Goal: Task Accomplishment & Management: Manage account settings

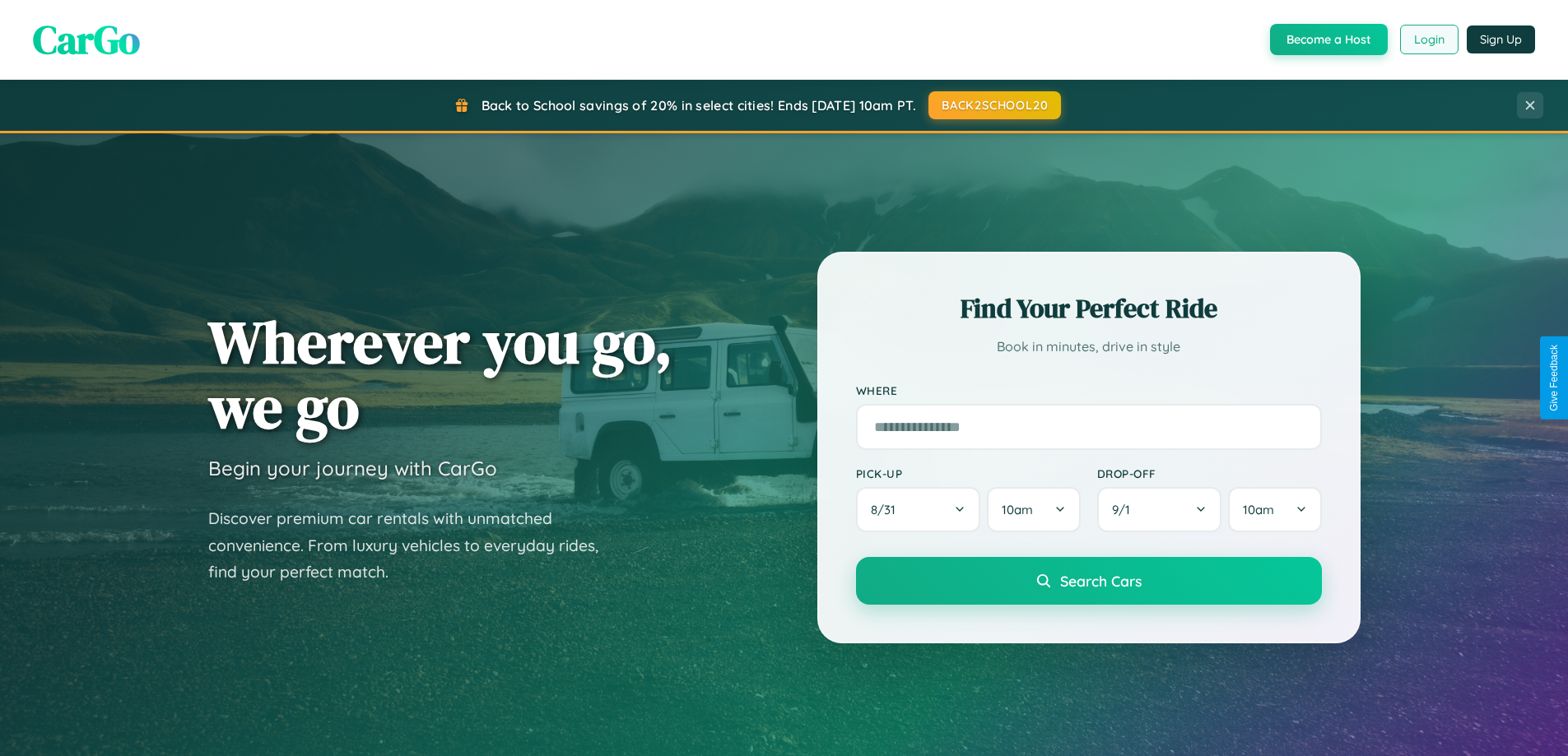
click at [1428, 39] on button "Login" at bounding box center [1429, 39] width 59 height 30
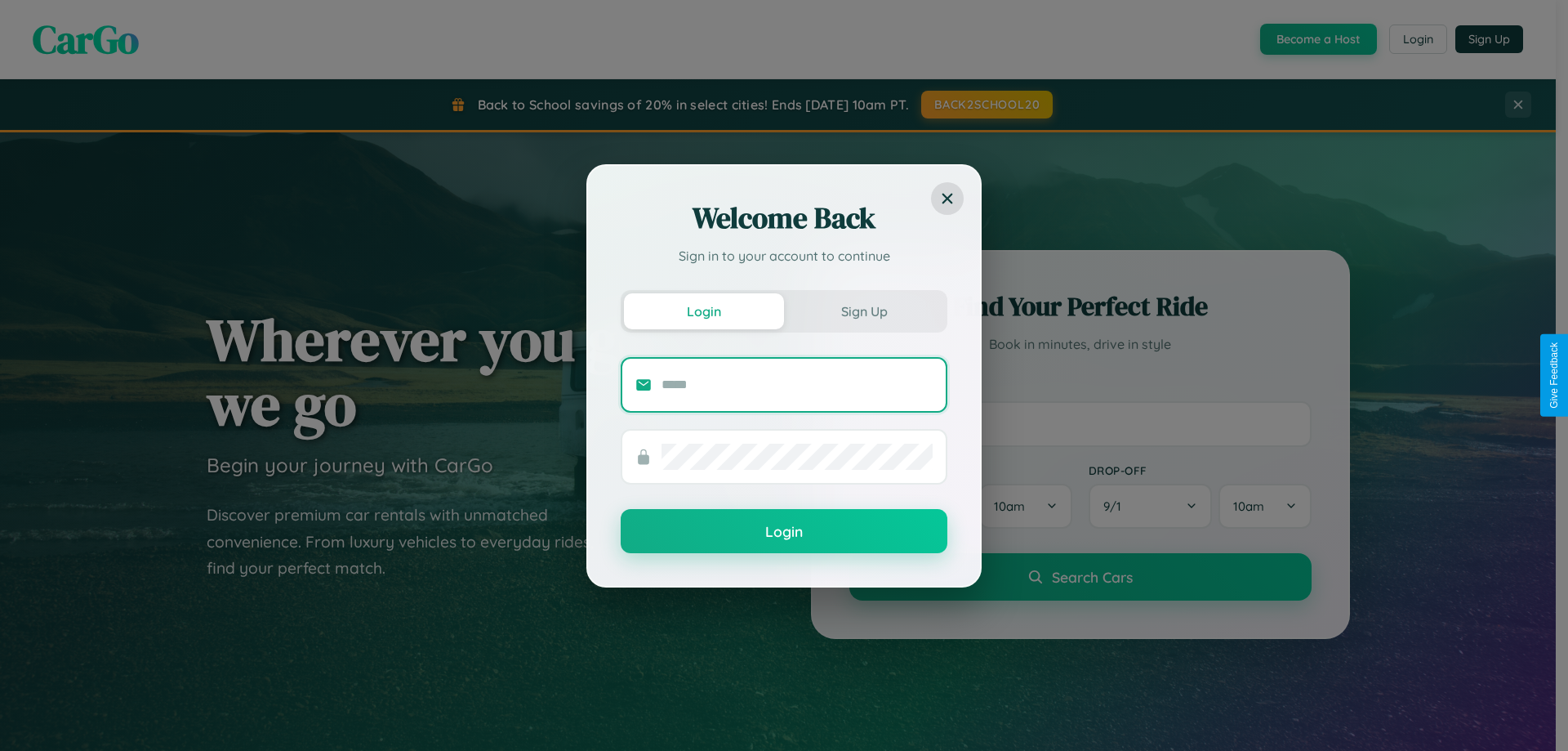
click at [797, 384] on input "text" at bounding box center [797, 385] width 271 height 26
type input "**********"
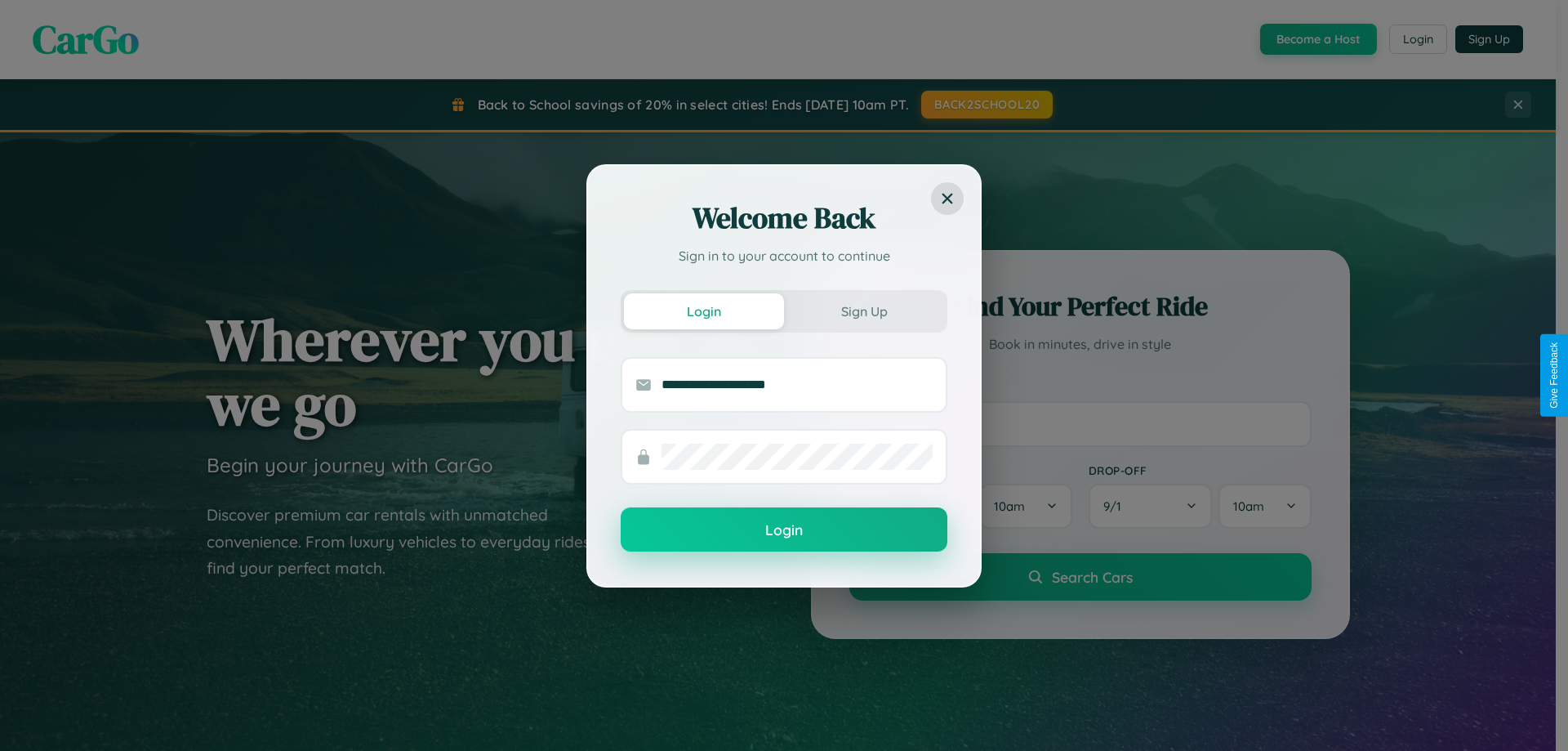
click at [784, 530] on button "Login" at bounding box center [784, 529] width 327 height 44
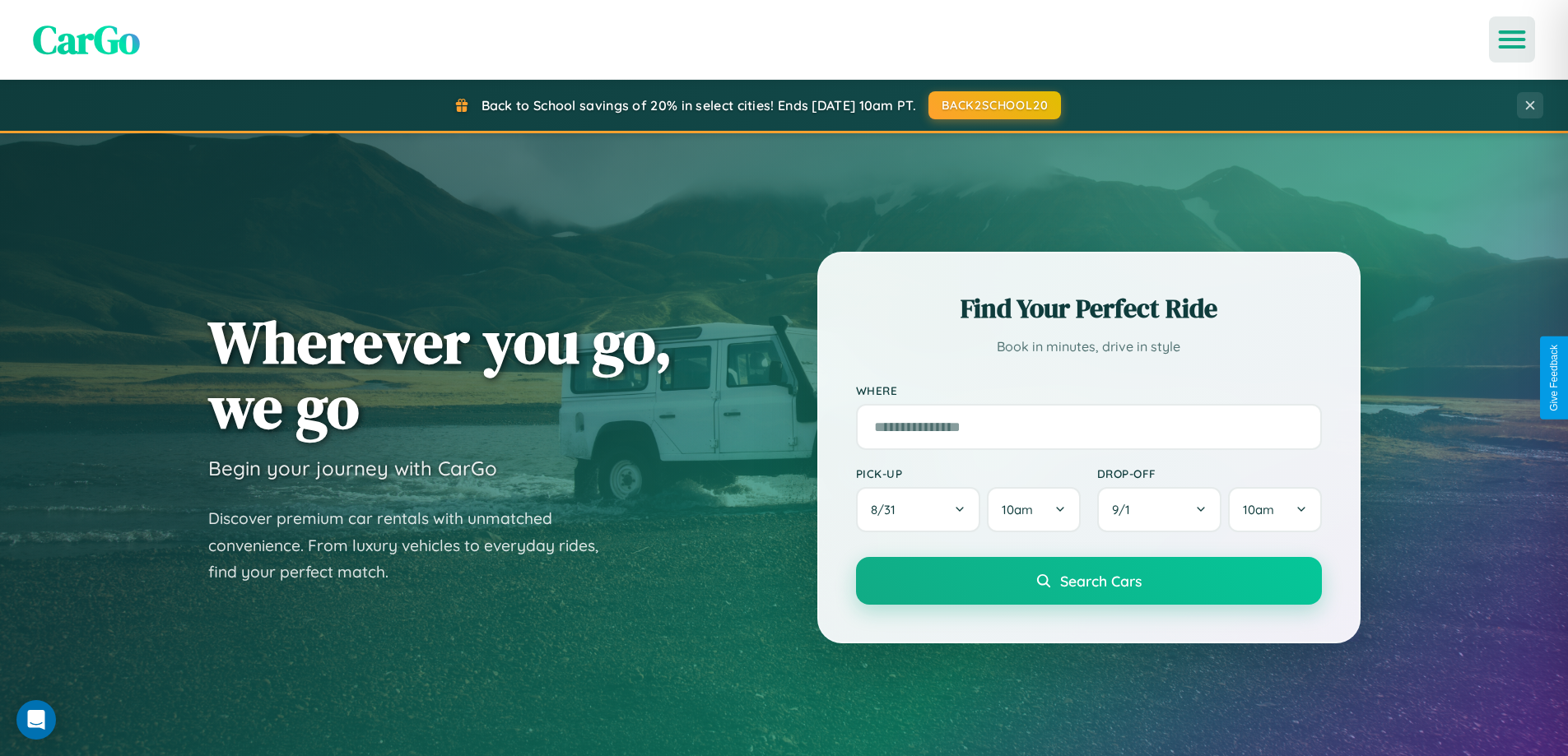
click at [1512, 39] on icon "Open menu" at bounding box center [1512, 39] width 24 height 15
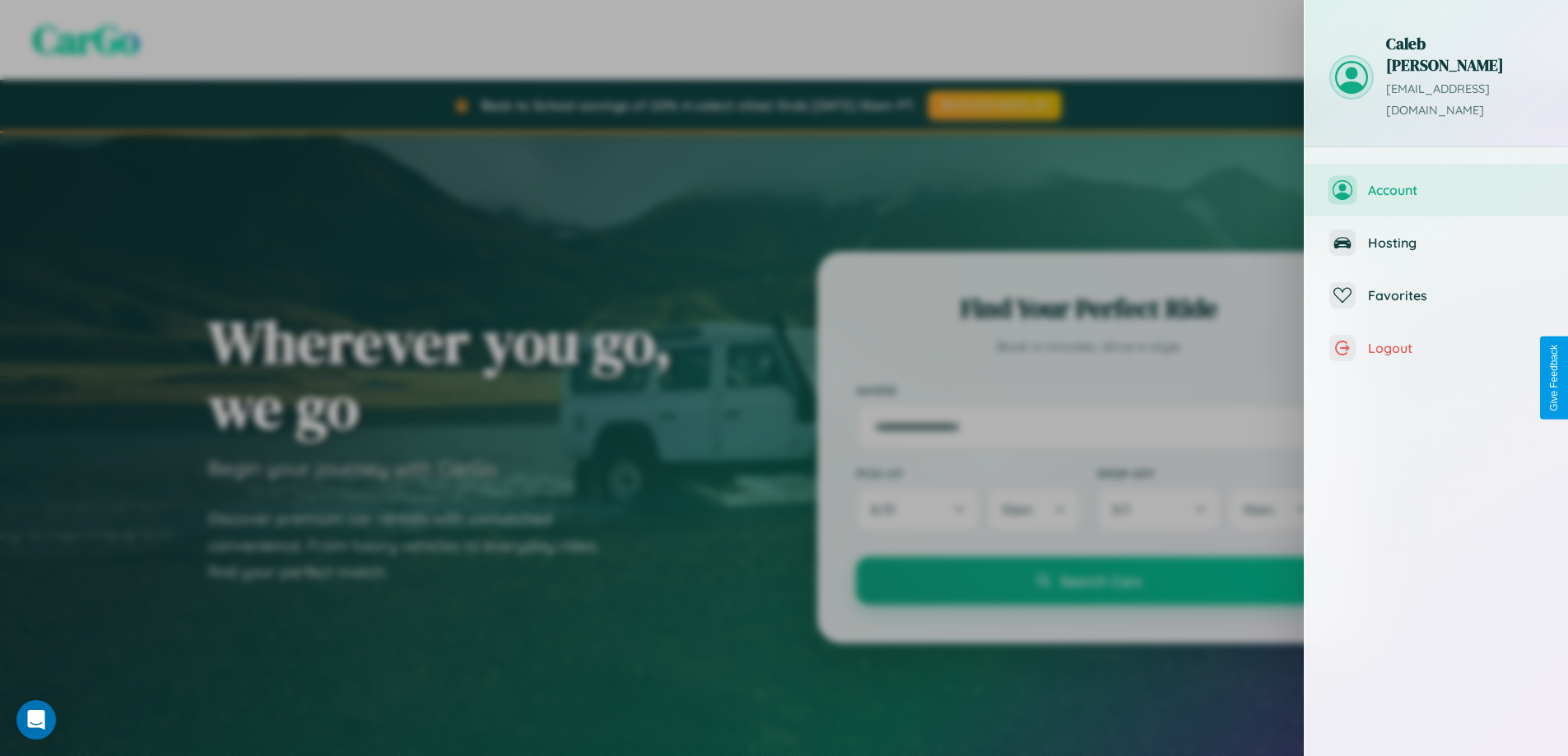
click at [1437, 182] on span "Account" at bounding box center [1456, 190] width 175 height 17
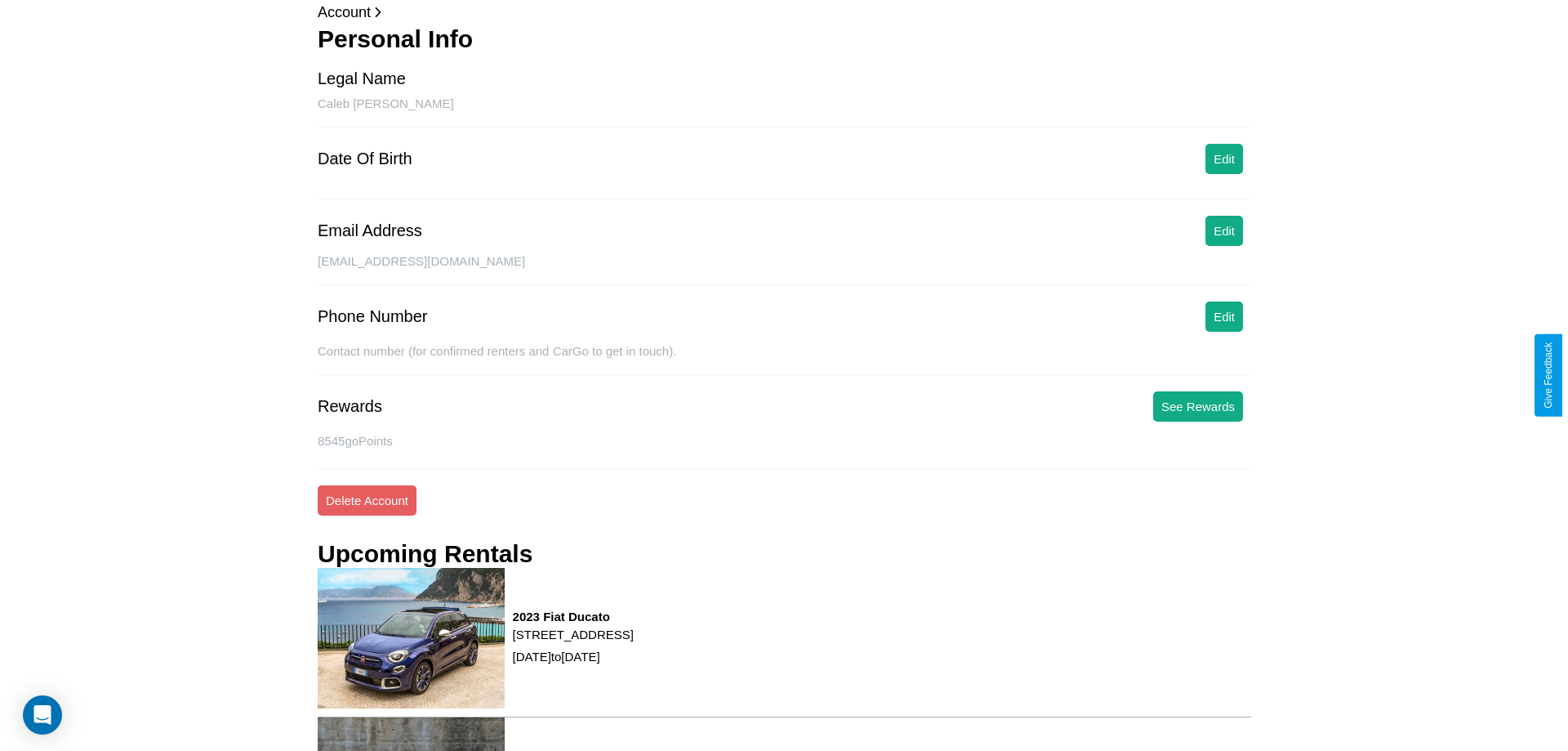
scroll to position [208, 0]
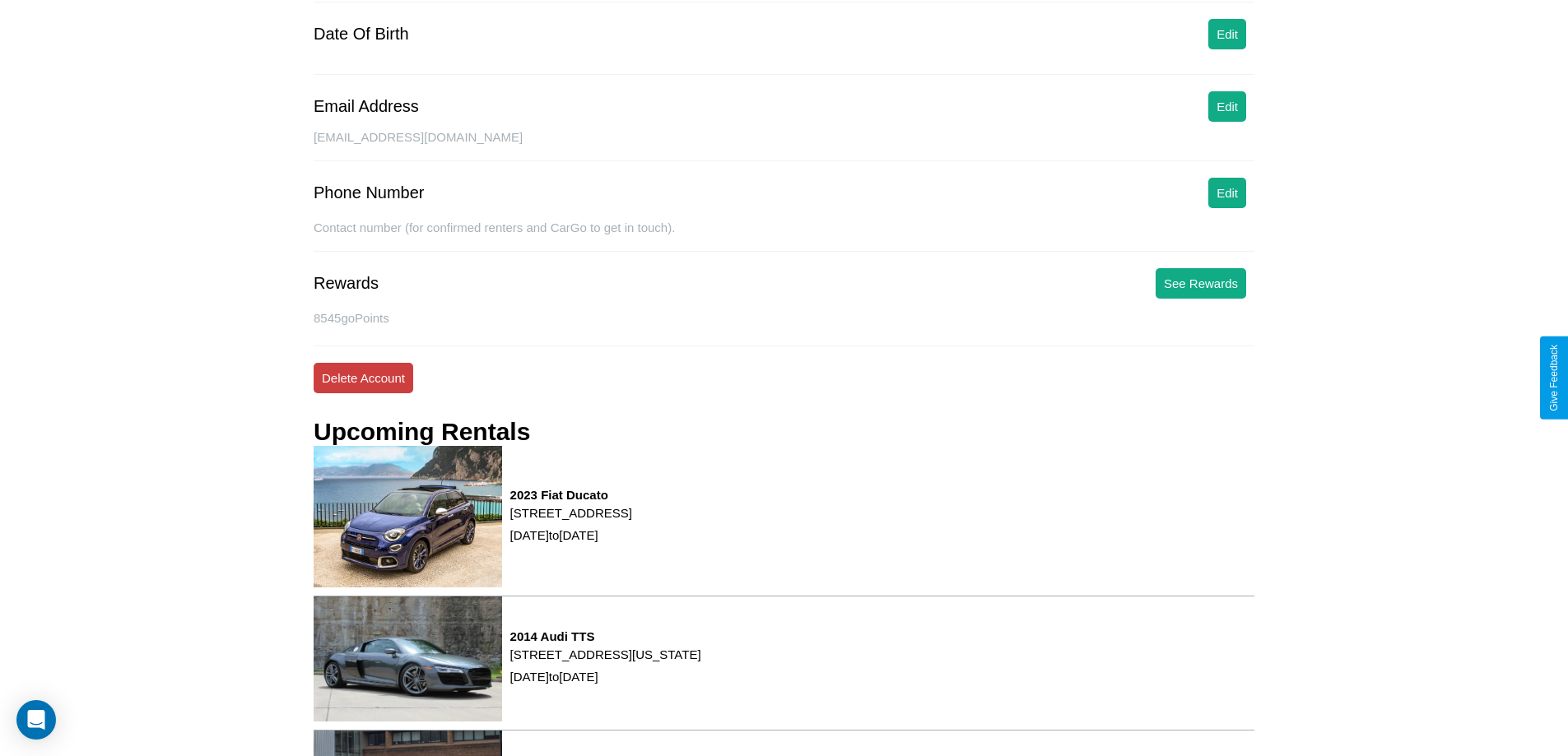
click at [363, 378] on button "Delete Account" at bounding box center [364, 378] width 100 height 31
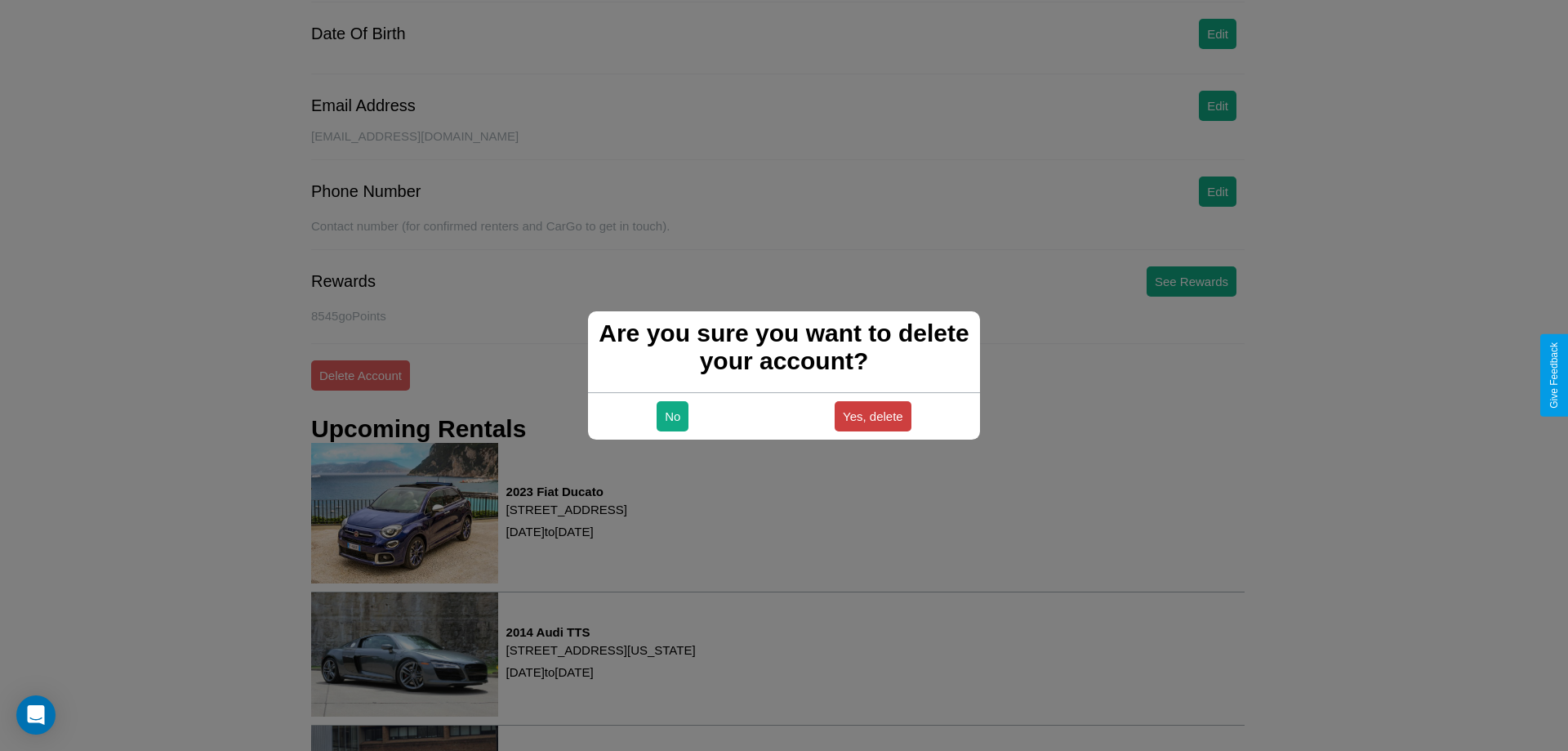
click at [872, 416] on button "Yes, delete" at bounding box center [873, 416] width 77 height 30
